Goal: Transaction & Acquisition: Book appointment/travel/reservation

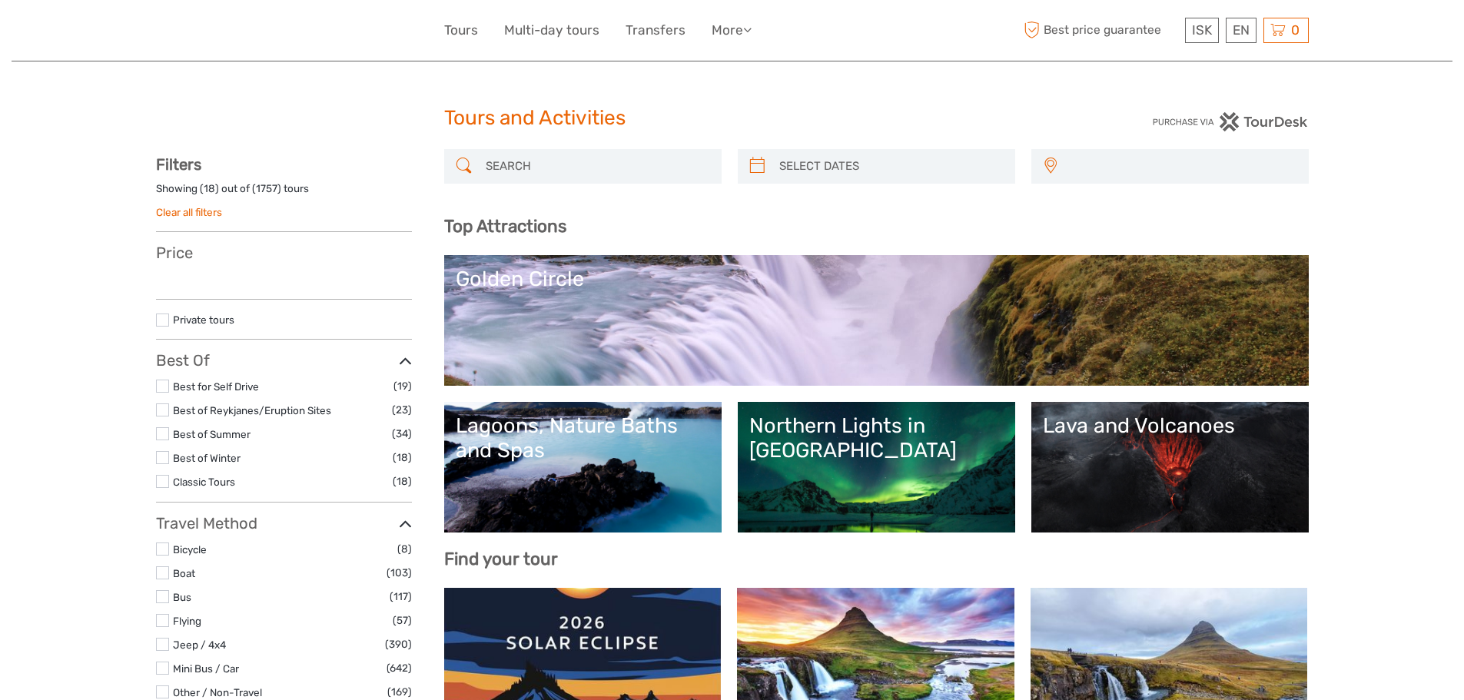
select select
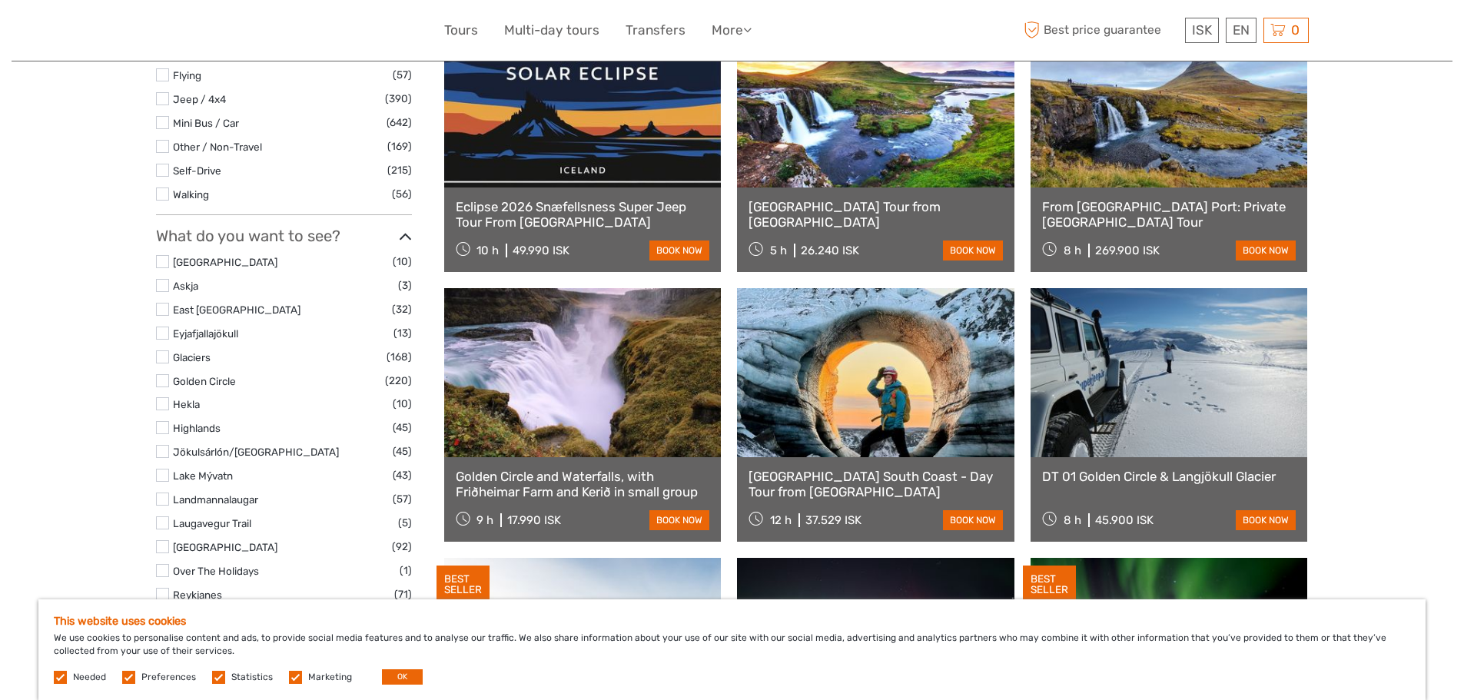
scroll to position [615, 0]
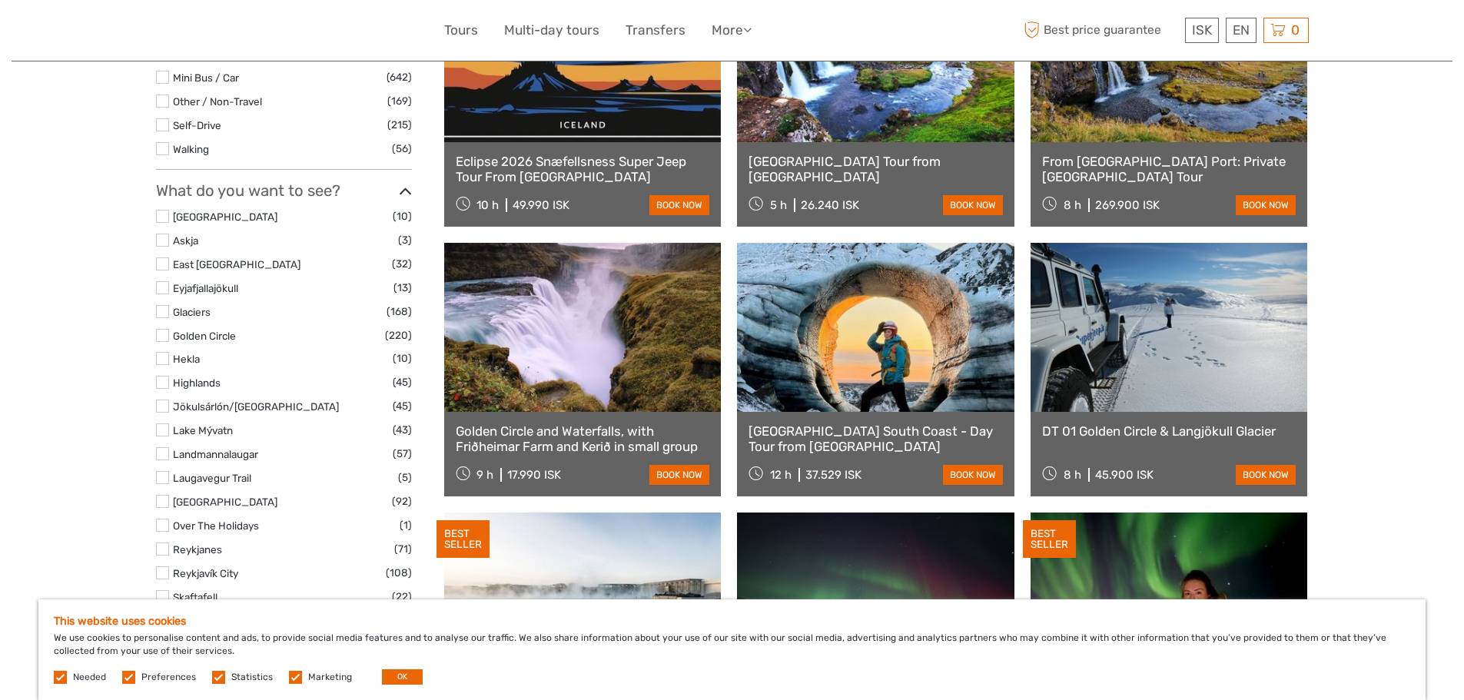
click at [863, 354] on link at bounding box center [875, 327] width 277 height 169
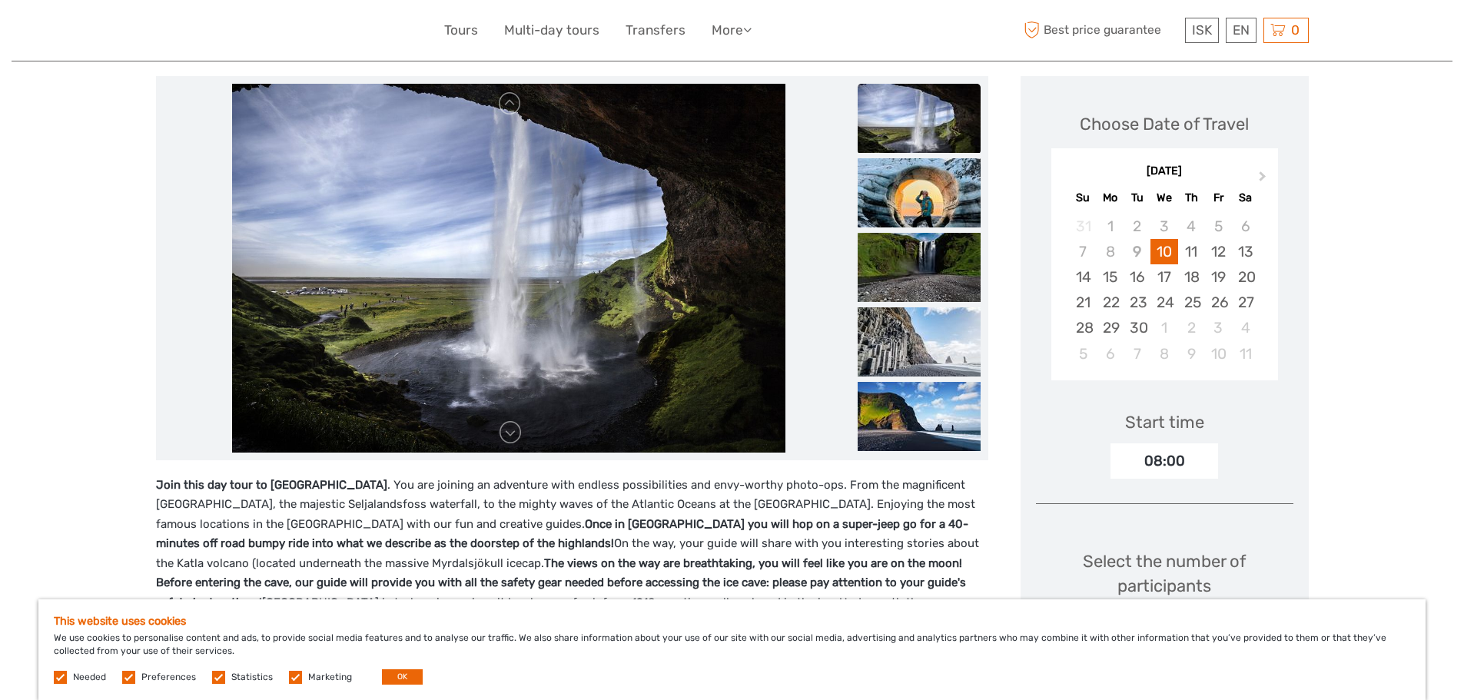
scroll to position [231, 0]
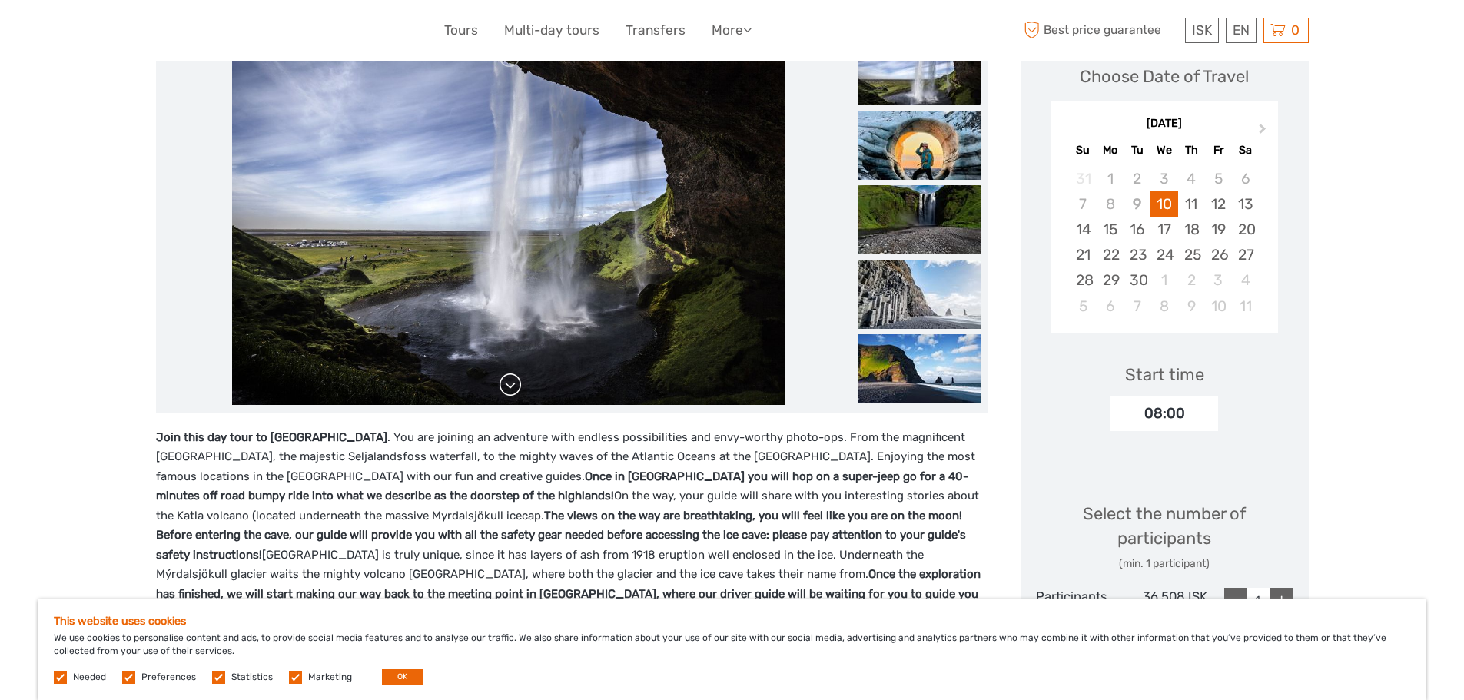
click at [517, 394] on link at bounding box center [510, 385] width 25 height 25
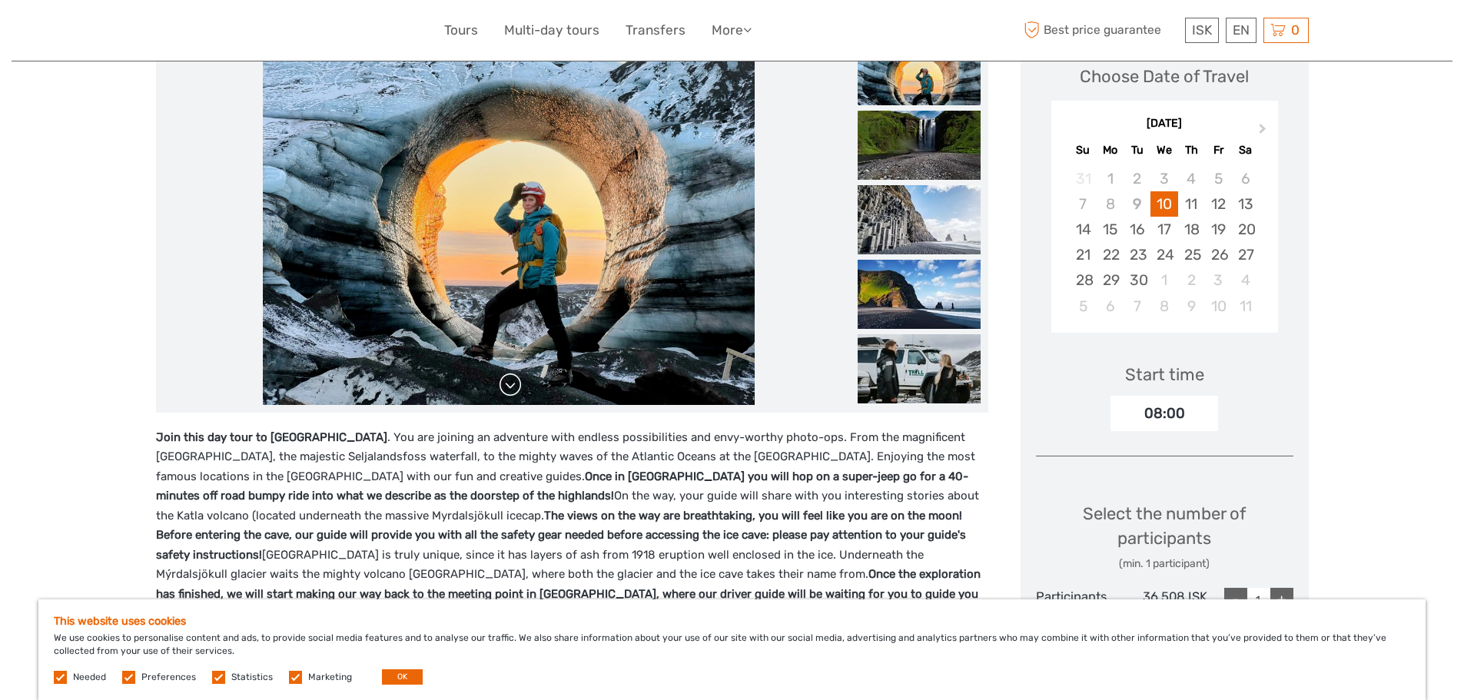
click at [512, 384] on link at bounding box center [510, 385] width 25 height 25
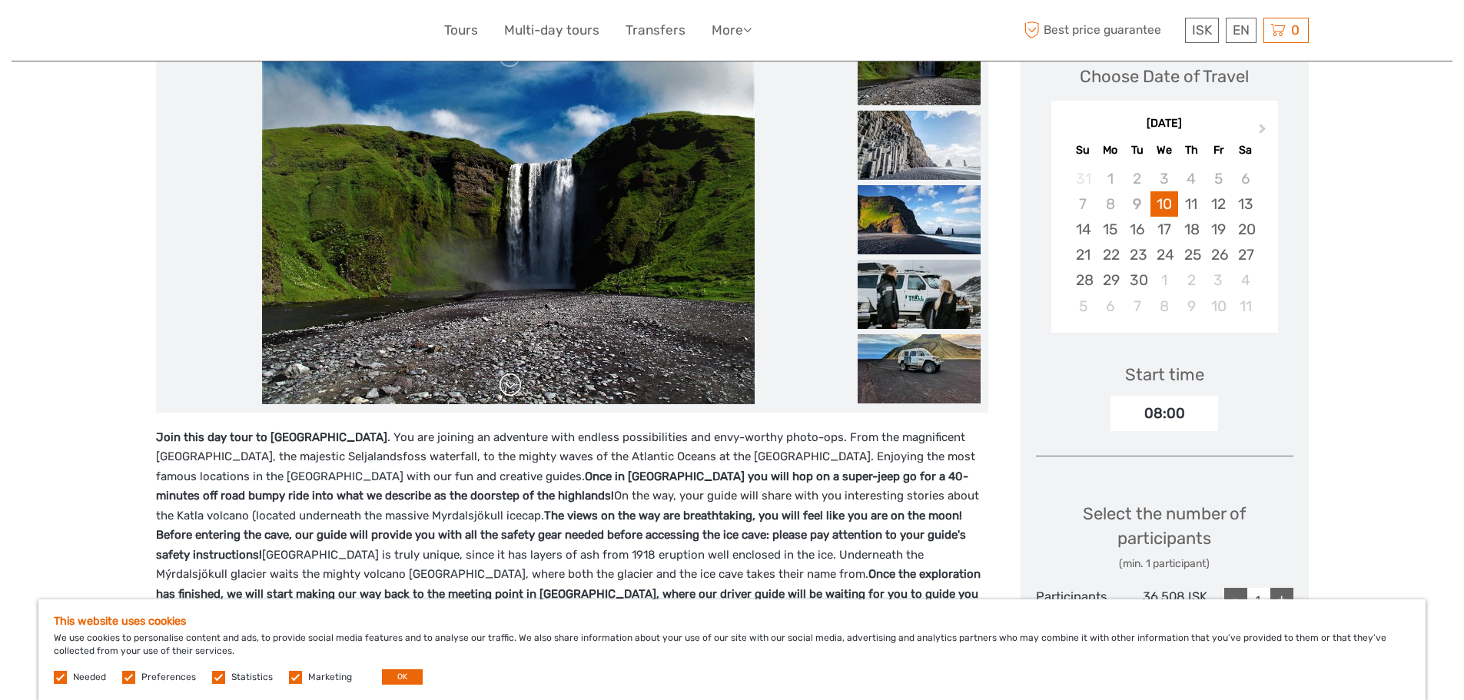
click at [512, 383] on link at bounding box center [510, 385] width 25 height 25
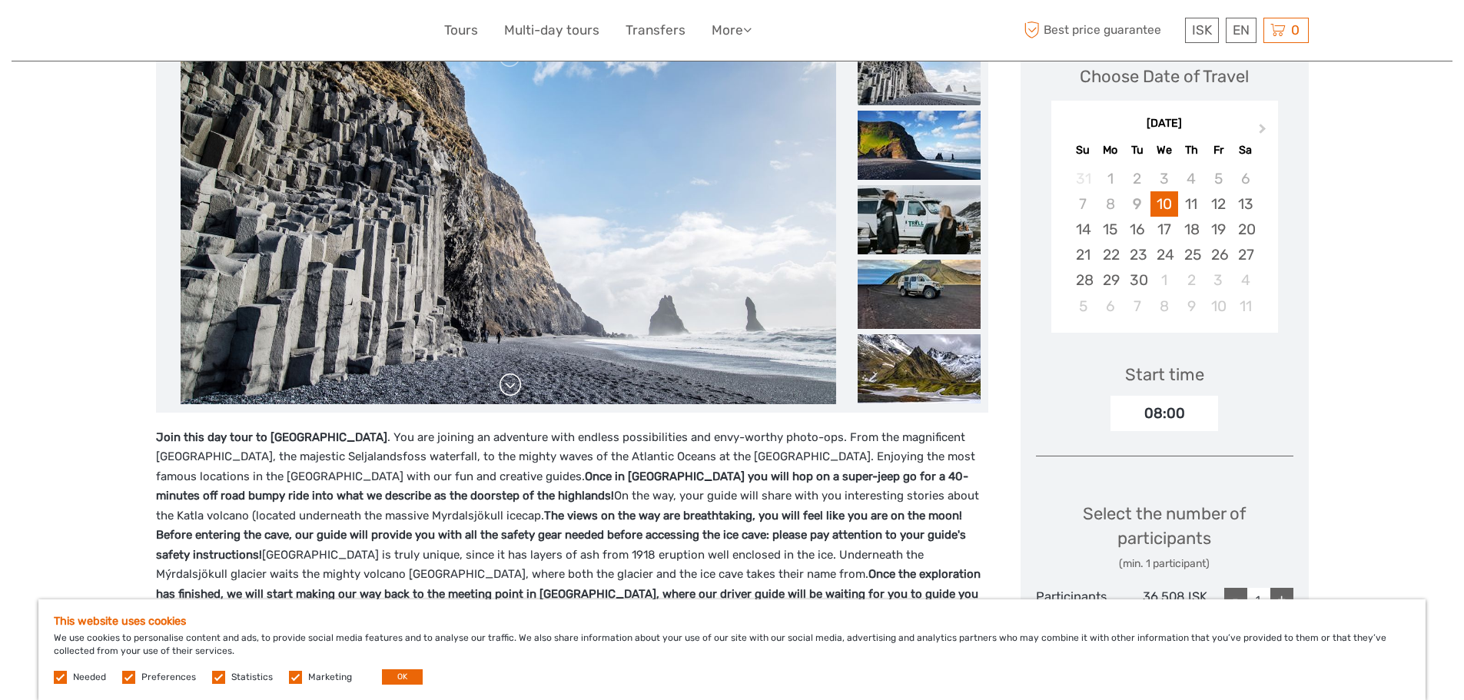
click at [512, 383] on link at bounding box center [510, 385] width 25 height 25
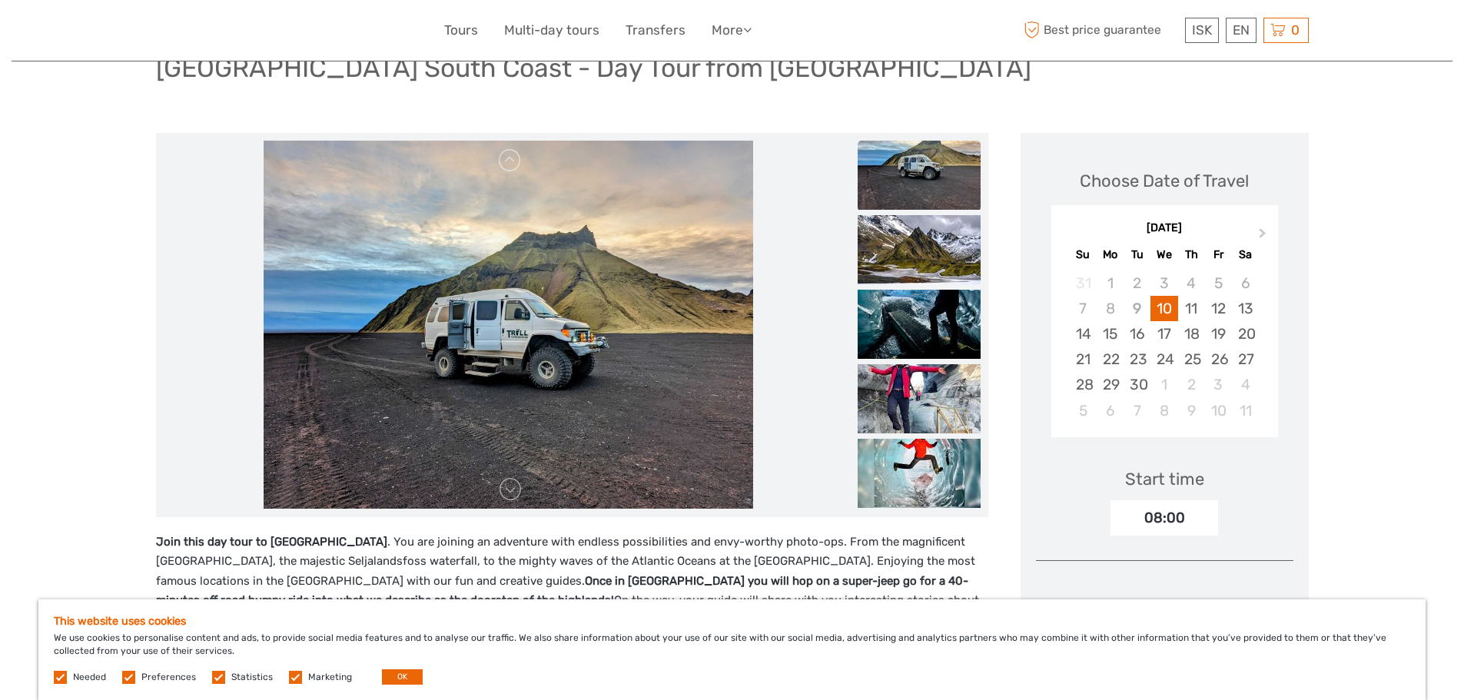
scroll to position [154, 0]
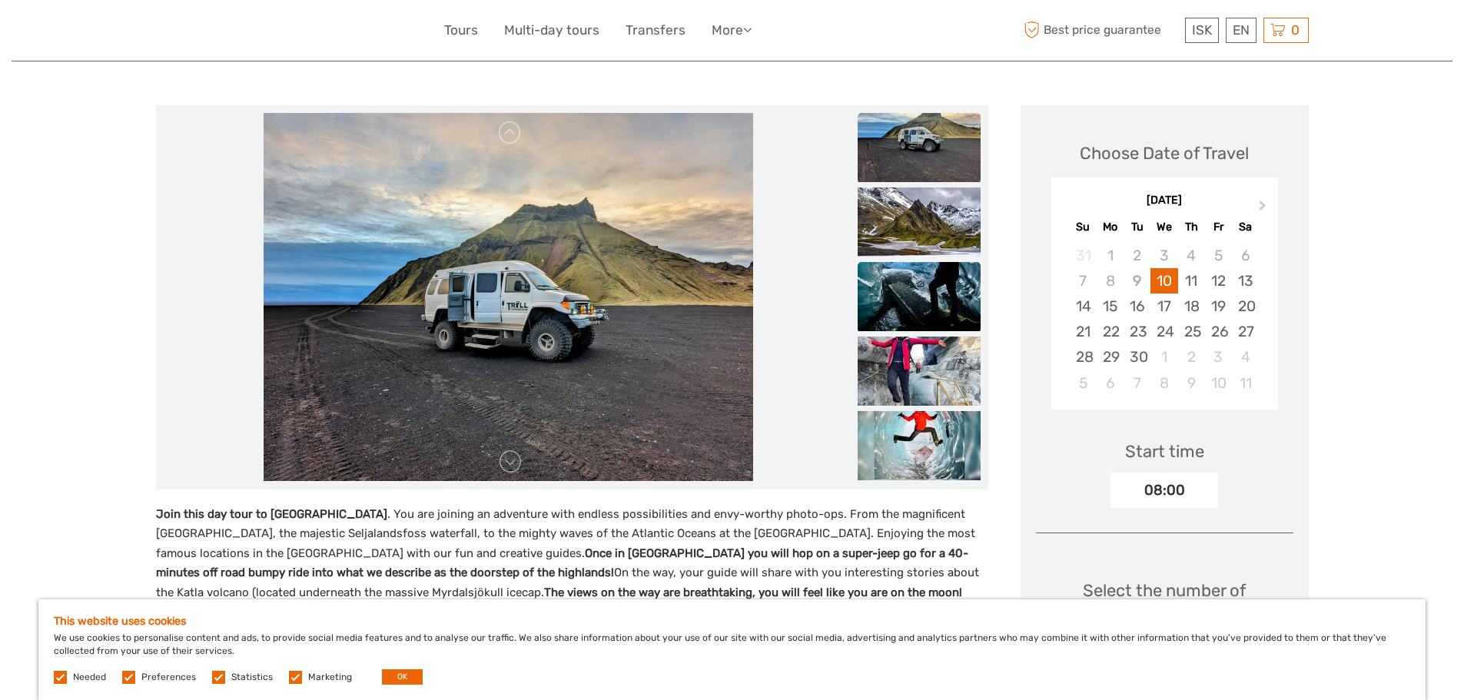
click at [933, 295] on img at bounding box center [919, 296] width 123 height 69
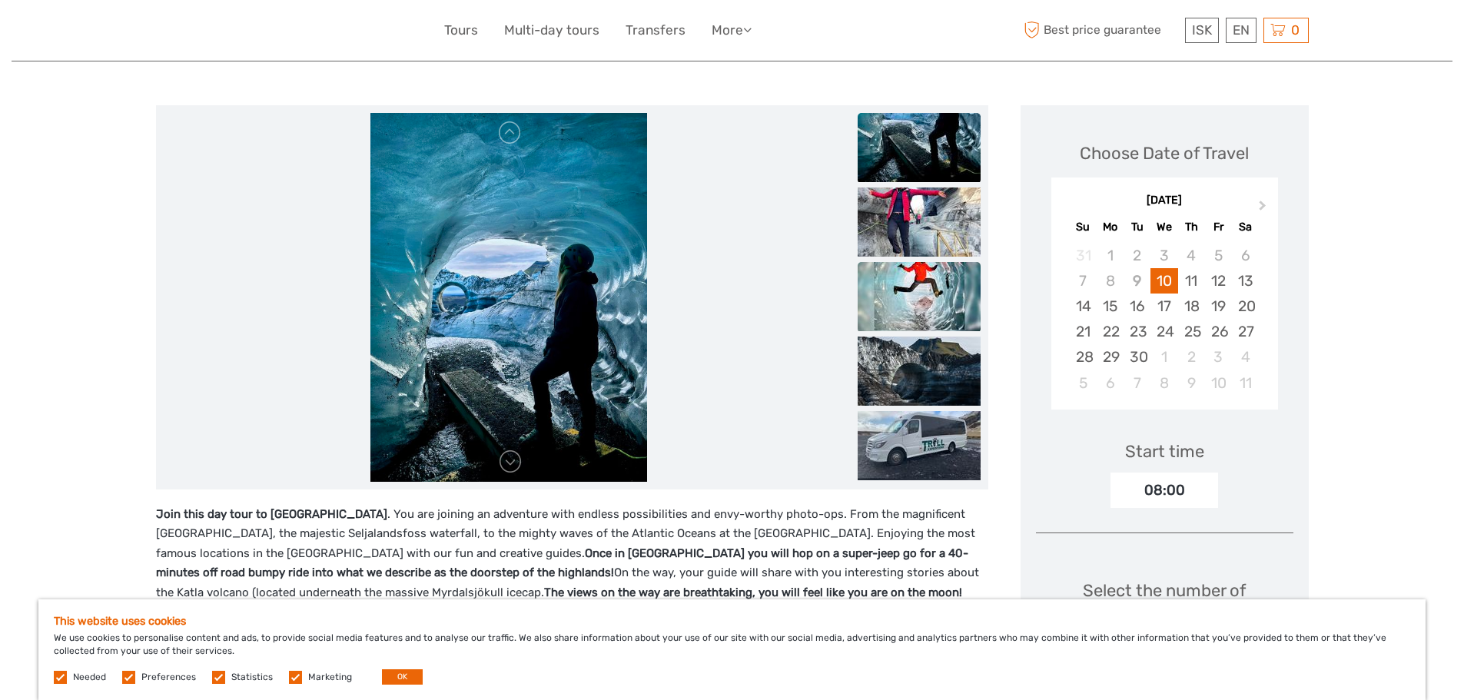
click at [948, 300] on img at bounding box center [919, 296] width 123 height 69
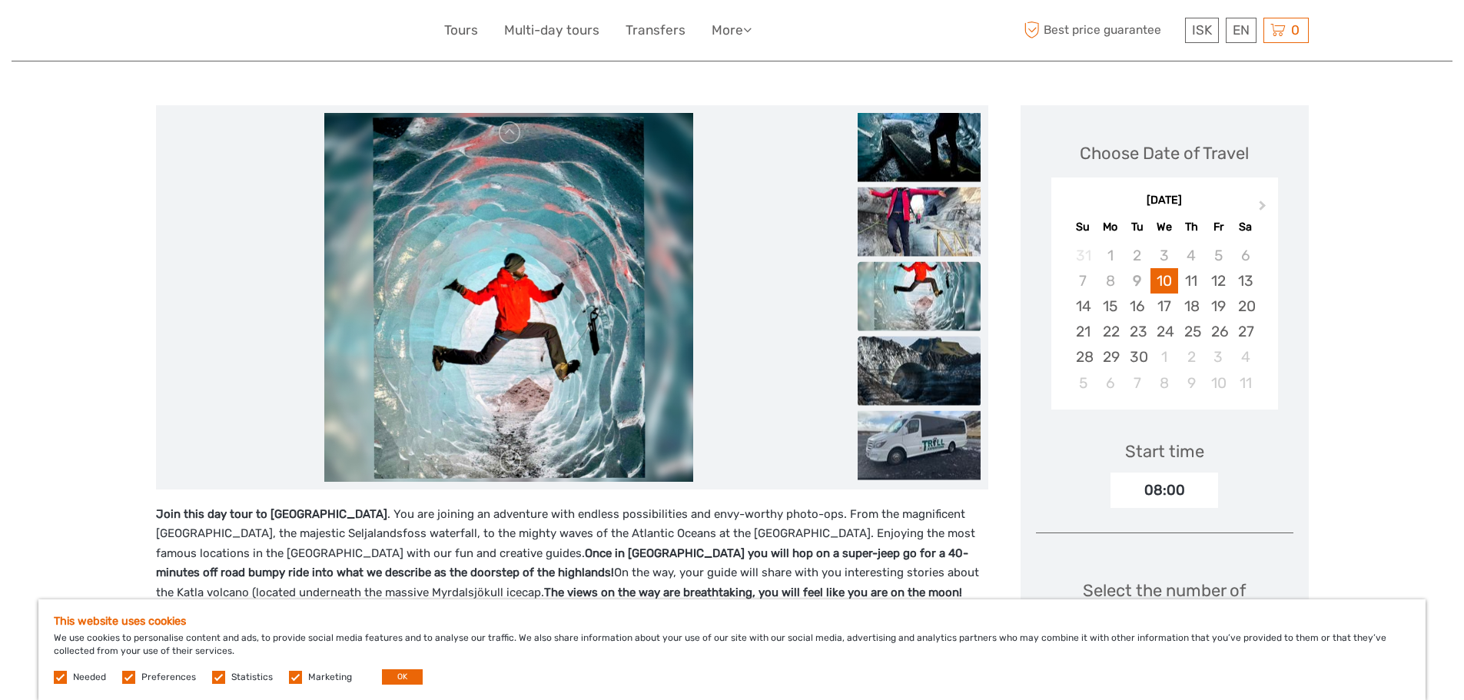
click at [941, 372] on img at bounding box center [919, 370] width 123 height 69
